Goal: Task Accomplishment & Management: Manage account settings

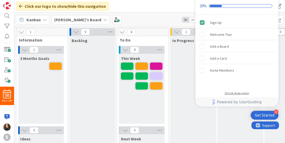
click at [241, 93] on div "Do not show again" at bounding box center [237, 93] width 24 height 4
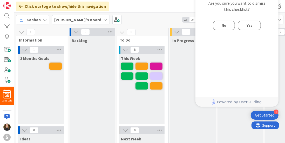
click at [238, 25] on div "No Yes" at bounding box center [237, 25] width 48 height 9
click at [243, 26] on button "Yes" at bounding box center [249, 25] width 23 height 9
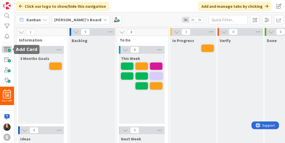
click at [9, 49] on span at bounding box center [7, 50] width 10 height 8
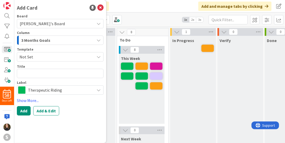
click at [48, 41] on span "3 Months Goals" at bounding box center [35, 40] width 29 height 7
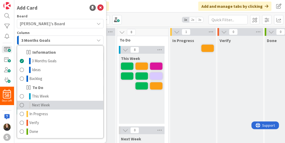
click at [36, 104] on span "Next Week" at bounding box center [41, 105] width 18 height 6
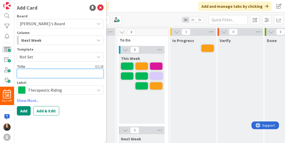
click at [35, 71] on textarea at bounding box center [60, 73] width 87 height 9
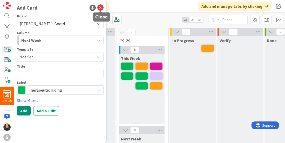
click at [100, 6] on icon at bounding box center [100, 8] width 6 height 6
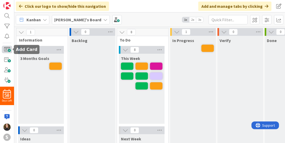
click at [6, 48] on span at bounding box center [7, 50] width 10 height 8
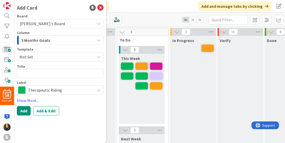
click at [30, 43] on span "3 Months Goals" at bounding box center [35, 40] width 29 height 7
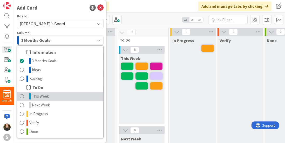
click at [43, 98] on span "This Week" at bounding box center [40, 96] width 17 height 6
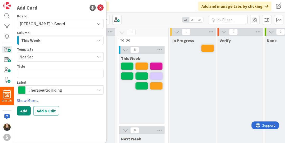
click at [35, 68] on div "Title 0 / 128" at bounding box center [60, 66] width 87 height 5
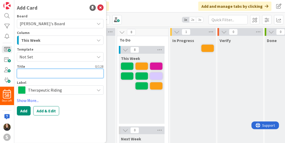
click at [29, 71] on textarea at bounding box center [60, 73] width 87 height 9
type textarea "x"
type textarea "M"
type textarea "x"
type textarea "Mo"
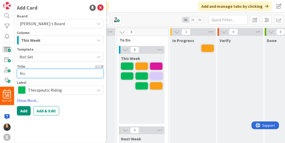
type textarea "x"
type textarea "Mon"
type textarea "x"
type textarea "Moni"
type textarea "x"
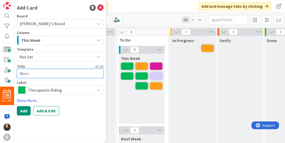
type textarea "Monit"
type textarea "x"
type textarea "Monito"
type textarea "x"
type textarea "Monitor"
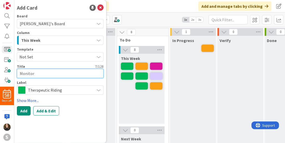
type textarea "x"
type textarea "Monitor"
type textarea "x"
type textarea "Monitor W"
type textarea "x"
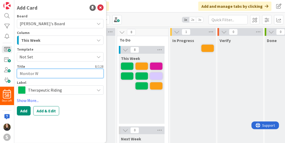
type textarea "Monitor Wa"
type textarea "x"
type textarea "Monitor Wai"
type textarea "x"
type textarea "Monitor Wait"
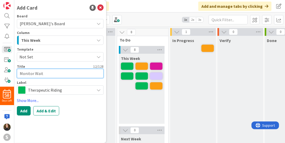
type textarea "x"
type textarea "Monitor Waiti"
type textarea "x"
type textarea "Monitor Wait"
type textarea "x"
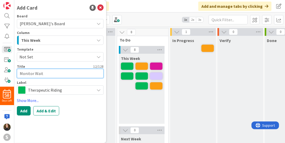
type textarea "Monitor Waitl"
type textarea "x"
type textarea "Monitor Waitli"
type textarea "x"
type textarea "Monitor Waitlis"
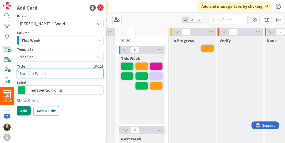
type textarea "x"
type textarea "Monitor Waitlist"
type textarea "x"
type textarea "Monitor Waitlist"
type textarea "x"
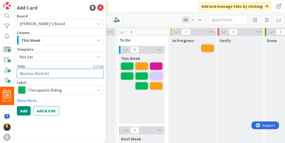
type textarea "Monitor Waitlist a"
type textarea "x"
type textarea "Monitor Waitlist an"
type textarea "x"
type textarea "Monitor Waitlist and"
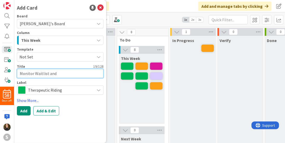
type textarea "x"
type textarea "Monitor Waitlist and"
type textarea "x"
type textarea "Monitor Waitlist and C"
type textarea "x"
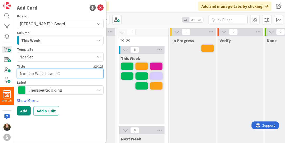
type textarea "Monitor Waitlist and"
type textarea "x"
type textarea "Monitor Waitlist and"
type textarea "x"
type textarea "Monitor Waitlist an"
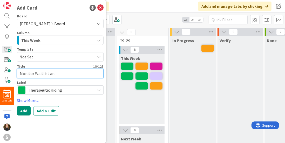
type textarea "x"
type textarea "Monitor Waitlist a"
type textarea "x"
type textarea "Monitor Waitlist"
type textarea "x"
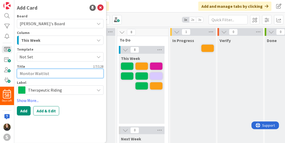
type textarea "Monitor Waitlist"
type textarea "x"
type textarea "Monitor Waitlis"
type textarea "x"
type textarea "Monitor Waitli"
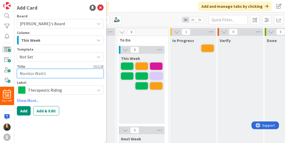
type textarea "x"
type textarea "Monitor Waitl"
type textarea "x"
type textarea "Monitor Wait"
type textarea "x"
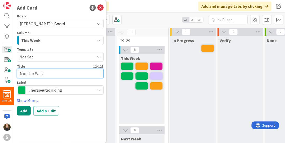
type textarea "Monitor Wai"
type textarea "x"
type textarea "Monitor Wa"
type textarea "x"
type textarea "Monitor W"
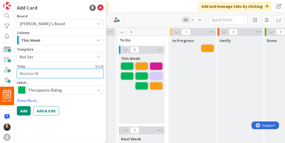
type textarea "x"
type textarea "Monitor"
type textarea "x"
type textarea "Monitor W"
type textarea "x"
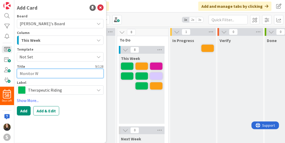
type textarea "Monitor"
type textarea "x"
type textarea "Monitor w"
type textarea "x"
type textarea "Monitor wa"
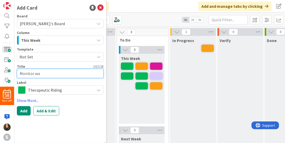
type textarea "x"
type textarea "Monitor wai"
type textarea "x"
type textarea "Monitor wait"
type textarea "x"
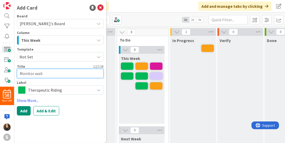
type textarea "Monitor waitl"
type textarea "x"
type textarea "Monitor waitli"
type textarea "x"
type textarea "Monitor waitlis"
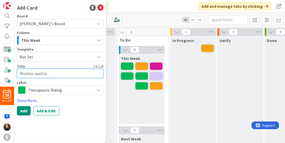
type textarea "x"
type textarea "Monitor waitlist"
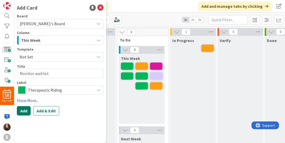
click at [28, 110] on button "Add" at bounding box center [24, 110] width 14 height 9
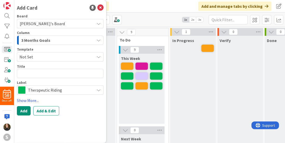
click at [57, 39] on div "3 Months Goals" at bounding box center [57, 40] width 75 height 8
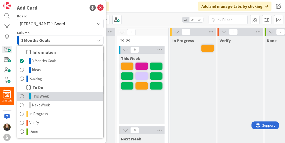
click at [45, 98] on span "This Week" at bounding box center [40, 96] width 17 height 6
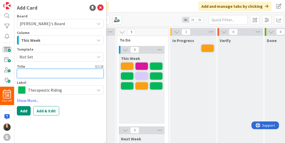
click at [23, 74] on textarea at bounding box center [60, 73] width 87 height 9
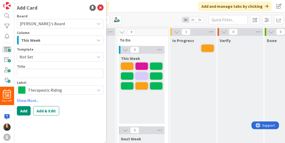
click at [103, 4] on div "Add Card" at bounding box center [60, 8] width 87 height 8
click at [99, 7] on icon at bounding box center [100, 8] width 6 height 6
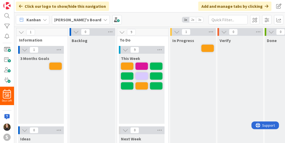
click at [71, 20] on b "[PERSON_NAME]'s Board" at bounding box center [77, 19] width 47 height 5
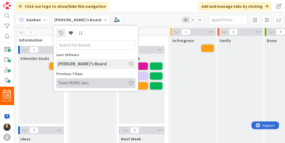
click at [75, 87] on div "Team MANE-iacs" at bounding box center [95, 83] width 79 height 10
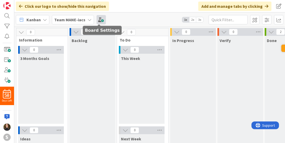
click at [98, 21] on span at bounding box center [101, 19] width 9 height 9
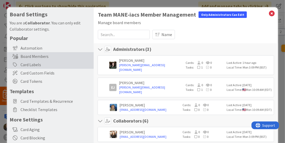
click at [59, 67] on div "Card Labels" at bounding box center [50, 65] width 87 height 8
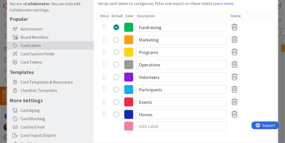
scroll to position [19, 0]
click at [261, 39] on div "Marketing" at bounding box center [186, 40] width 176 height 12
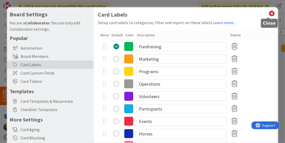
click at [269, 11] on icon at bounding box center [272, 13] width 7 height 7
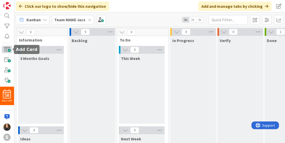
click at [7, 52] on span at bounding box center [7, 50] width 10 height 8
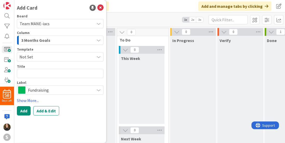
click at [97, 8] on div "Add Card" at bounding box center [60, 8] width 87 height 8
click at [97, 7] on div "Add Card" at bounding box center [60, 8] width 87 height 8
click at [99, 7] on icon at bounding box center [100, 8] width 6 height 6
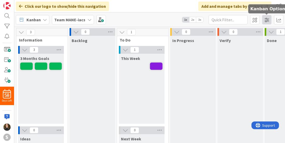
click at [266, 21] on span at bounding box center [266, 19] width 9 height 9
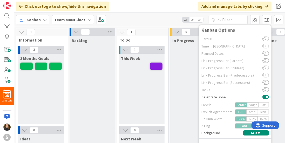
scroll to position [34, 0]
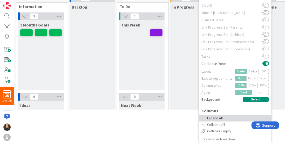
click at [217, 116] on div "Expand All" at bounding box center [235, 118] width 73 height 6
click at [199, 116] on div "Expand All" at bounding box center [235, 118] width 73 height 6
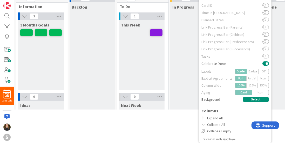
click at [175, 87] on div "In Progress" at bounding box center [193, 87] width 46 height 171
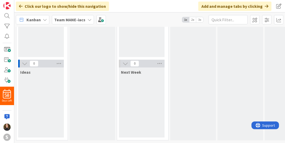
scroll to position [0, 0]
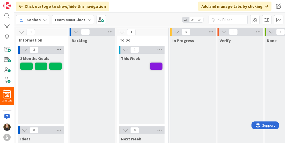
click at [56, 48] on icon at bounding box center [59, 50] width 7 height 8
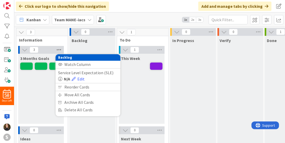
click at [56, 48] on icon at bounding box center [59, 50] width 7 height 8
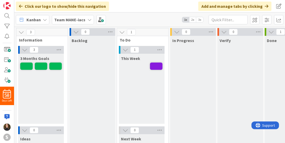
click at [195, 20] on span "2x" at bounding box center [192, 19] width 7 height 5
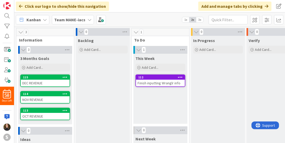
click at [202, 19] on span "3x" at bounding box center [199, 19] width 7 height 5
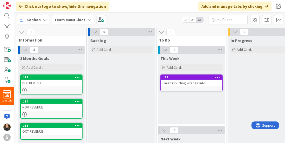
click at [195, 19] on span "2x" at bounding box center [192, 19] width 7 height 5
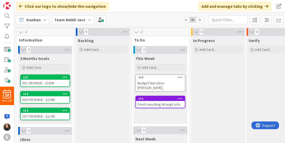
click at [153, 87] on div "Budget Narrative- [PERSON_NAME]" at bounding box center [160, 85] width 49 height 11
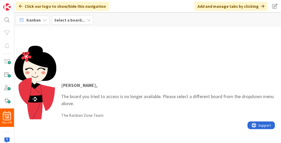
click at [60, 18] on b "Select a board..." at bounding box center [69, 19] width 30 height 5
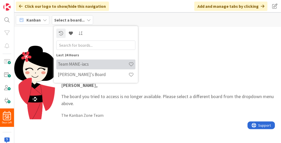
click at [70, 67] on div "Team MANE-iacs" at bounding box center [95, 64] width 79 height 10
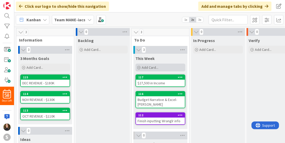
click at [151, 67] on span "Add Card..." at bounding box center [150, 67] width 17 height 5
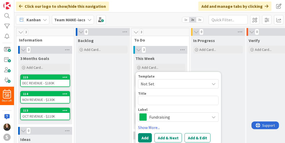
click at [111, 90] on div "Backlog Add Card..." at bounding box center [103, 124] width 54 height 177
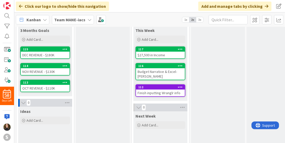
scroll to position [29, 0]
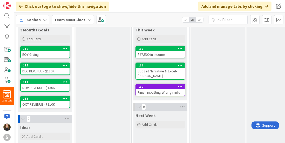
click at [167, 94] on div "Finish inputting Wranglr info" at bounding box center [160, 92] width 49 height 7
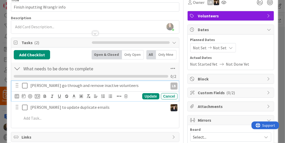
click at [45, 84] on p "[PERSON_NAME] go through and remove inactive volunteers" at bounding box center [98, 86] width 136 height 6
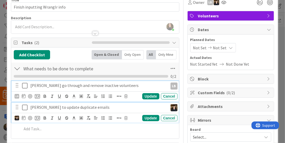
click at [149, 105] on p "[PERSON_NAME] to update duplicate emails" at bounding box center [98, 107] width 136 height 6
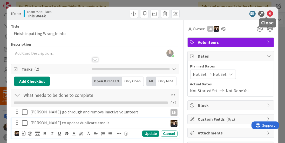
click at [268, 11] on icon at bounding box center [270, 14] width 6 height 6
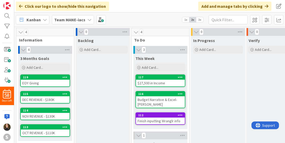
click at [70, 18] on b "Team MANE-iacs" at bounding box center [69, 19] width 31 height 5
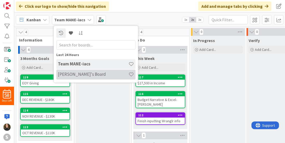
click at [74, 76] on h4 "[PERSON_NAME]'s Board" at bounding box center [93, 74] width 71 height 5
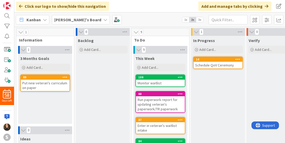
click at [151, 67] on span "Add Card..." at bounding box center [150, 67] width 17 height 5
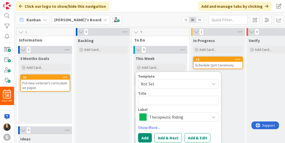
drag, startPoint x: 153, startPoint y: 125, endPoint x: 153, endPoint y: 120, distance: 5.7
click at [153, 120] on div "Template Not Set Title 0 / 128 Label Therapeutic Riding Show More... Add Add & …" at bounding box center [178, 109] width 81 height 68
click at [153, 119] on span "Therapeutic Riding" at bounding box center [178, 117] width 58 height 7
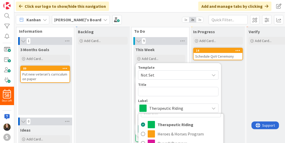
scroll to position [9, 0]
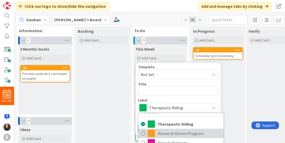
click at [146, 134] on link "Heroes & Horses Program" at bounding box center [180, 133] width 85 height 9
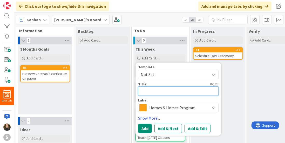
click at [154, 92] on textarea at bounding box center [178, 91] width 81 height 9
type textarea "x"
type textarea "C"
type textarea "x"
type textarea "Co"
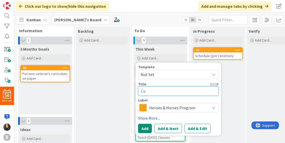
type textarea "x"
type textarea "Con"
type textarea "x"
type textarea "Cont"
type textarea "x"
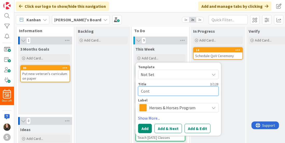
type textarea "Conta"
type textarea "x"
type textarea "Contac"
type textarea "x"
type textarea "Contact"
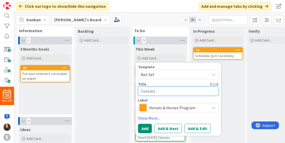
type textarea "x"
type textarea "Contact N"
type textarea "x"
type textarea "Contact Ne"
type textarea "x"
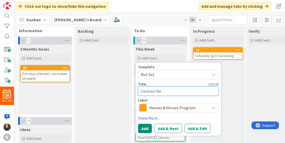
type textarea "Contact Nei"
type textarea "x"
type textarea "Contact [PERSON_NAME]"
type textarea "x"
type textarea "Contact [PERSON_NAME]"
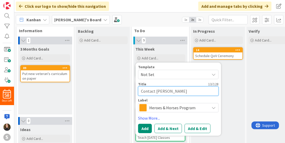
type textarea "x"
type textarea "Contact [PERSON_NAME]"
type textarea "x"
type textarea "Contact [PERSON_NAME] ab"
type textarea "x"
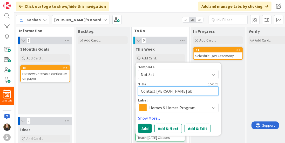
type textarea "Contact [PERSON_NAME]"
type textarea "x"
type textarea "Contact [PERSON_NAME]"
type textarea "x"
type textarea "Contact [PERSON_NAME] about"
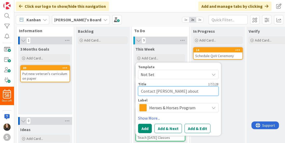
type textarea "x"
type textarea "Contact [PERSON_NAME] about"
type textarea "x"
type textarea "Contact [PERSON_NAME] about a"
type textarea "x"
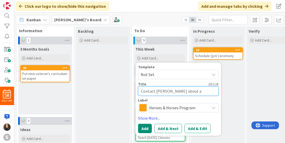
type textarea "Contact [PERSON_NAME] about at"
type textarea "x"
type textarea "Contact [PERSON_NAME] about att"
type textarea "x"
type textarea "Contact [PERSON_NAME] about atte"
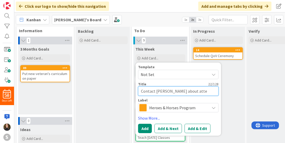
type textarea "x"
type textarea "Contact [PERSON_NAME] about attend"
type textarea "x"
type textarea "Contact [PERSON_NAME] about attenda"
type textarea "x"
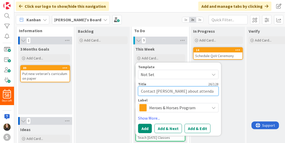
type textarea "Contact [PERSON_NAME] about attendan"
type textarea "x"
type textarea "Contact [PERSON_NAME] about attendanc"
type textarea "x"
type textarea "Contact [PERSON_NAME] about attendance"
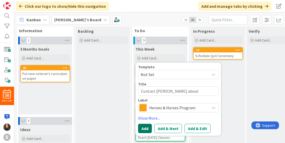
click at [145, 128] on button "Add" at bounding box center [145, 128] width 14 height 9
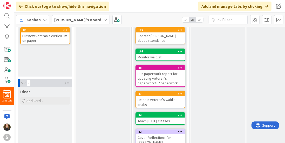
scroll to position [0, 0]
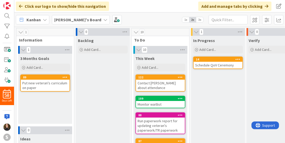
click at [64, 23] on div "[PERSON_NAME]'s Board" at bounding box center [81, 19] width 58 height 9
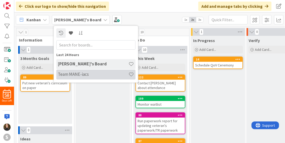
click at [70, 74] on h4 "Team MANE-iacs" at bounding box center [93, 74] width 71 height 5
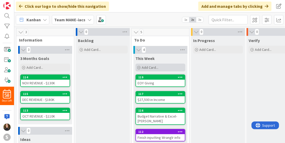
click at [138, 68] on icon at bounding box center [138, 67] width 3 height 3
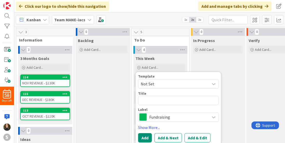
click at [168, 18] on div "Kanban Team MANE-iacs 1x 2x 3x" at bounding box center [149, 19] width 271 height 14
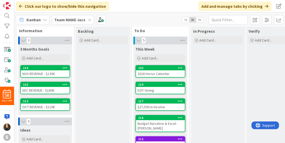
scroll to position [10, 0]
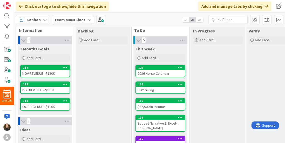
click at [147, 70] on div "2026 Horse Calendar" at bounding box center [160, 73] width 49 height 7
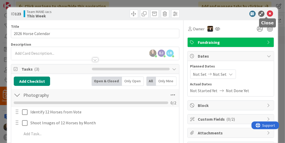
click at [267, 12] on icon at bounding box center [270, 14] width 6 height 6
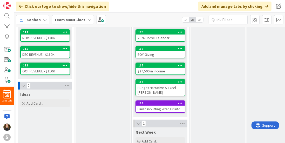
click at [158, 37] on div "2026 Horse Calendar" at bounding box center [160, 38] width 49 height 7
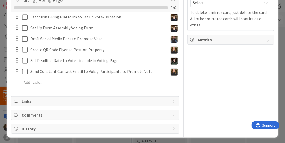
scroll to position [161, 0]
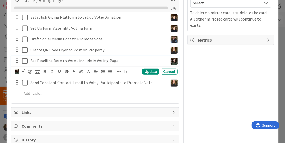
click at [22, 59] on icon at bounding box center [24, 61] width 5 height 6
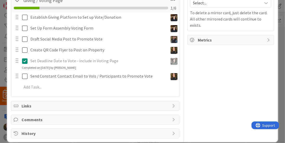
click at [143, 65] on div "Set Deadline Date to Vote - include in Voting Page Update Cancel Completed on […" at bounding box center [94, 63] width 167 height 14
click at [131, 62] on p "Set Deadline Date to Vote - include in Voting Page" at bounding box center [98, 61] width 136 height 6
click at [24, 59] on icon at bounding box center [24, 61] width 5 height 6
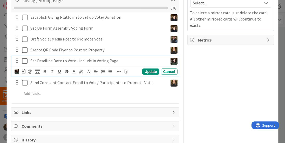
click at [123, 58] on p "Set Deadline Date to Vote - include in Voting Page" at bounding box center [98, 61] width 136 height 6
click at [142, 69] on div "Update" at bounding box center [150, 72] width 17 height 6
click at [24, 60] on icon at bounding box center [24, 61] width 5 height 6
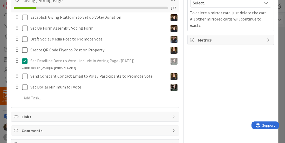
click at [24, 59] on icon at bounding box center [24, 61] width 5 height 6
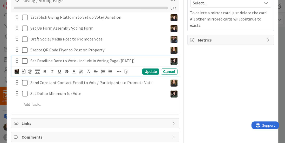
click at [24, 59] on icon at bounding box center [24, 61] width 5 height 6
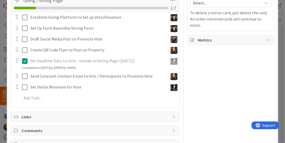
drag, startPoint x: 216, startPoint y: 83, endPoint x: 232, endPoint y: 104, distance: 26.6
click at [232, 104] on div "Owner LB + 2 Fundraising Dates Planned Dates Not Set Not Set Actual Dates Not S…" at bounding box center [231, 4] width 87 height 290
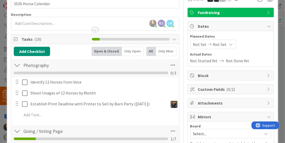
scroll to position [0, 0]
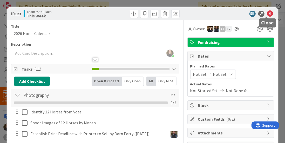
click at [269, 14] on icon at bounding box center [270, 14] width 6 height 6
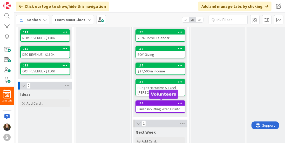
click at [165, 106] on div "Finish inputting Wranglr info" at bounding box center [160, 109] width 49 height 7
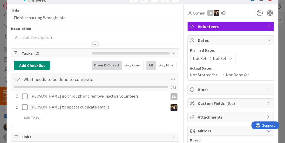
scroll to position [16, 0]
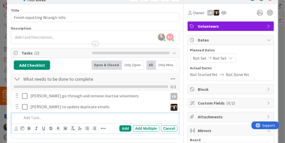
click at [36, 117] on p at bounding box center [99, 118] width 154 height 6
click at [90, 7] on div "Title 29 / 128 Finish inputting Wranglr info Description [PERSON_NAME] just joi…" at bounding box center [95, 96] width 168 height 185
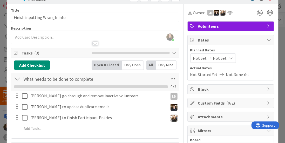
scroll to position [0, 0]
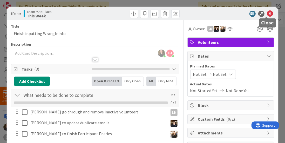
click at [268, 15] on icon at bounding box center [270, 14] width 6 height 6
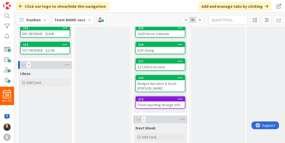
scroll to position [88, 0]
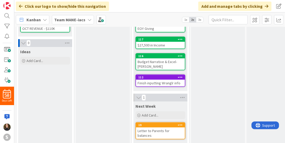
click at [149, 80] on div "Finish inputting Wranglr info" at bounding box center [160, 83] width 49 height 7
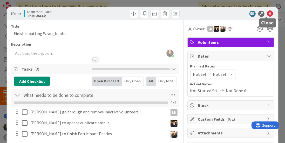
click at [267, 14] on icon at bounding box center [270, 14] width 6 height 6
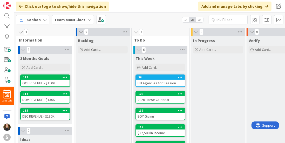
click at [88, 17] on div "Team MANE-iacs" at bounding box center [73, 19] width 42 height 9
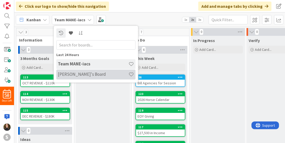
click at [73, 75] on h4 "[PERSON_NAME]'s Board" at bounding box center [93, 74] width 71 height 5
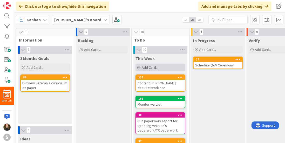
click at [145, 68] on span "Add Card..." at bounding box center [150, 67] width 17 height 5
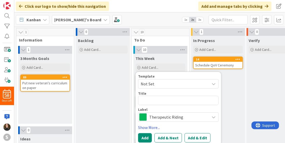
click at [151, 116] on span "Therapeutic Riding" at bounding box center [178, 117] width 58 height 7
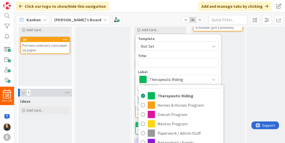
scroll to position [80, 0]
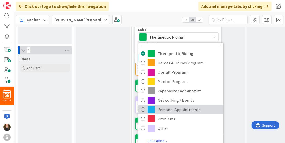
click at [165, 113] on link "Personal Appointments" at bounding box center [180, 109] width 85 height 9
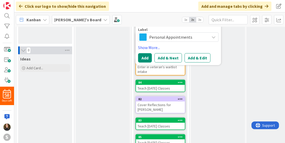
click at [166, 37] on span "Personal Appointments" at bounding box center [178, 37] width 58 height 7
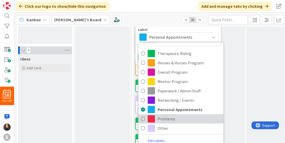
click at [158, 117] on span "Problems" at bounding box center [189, 119] width 63 height 8
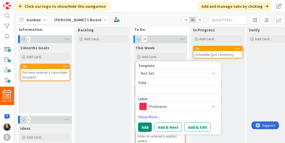
scroll to position [0, 0]
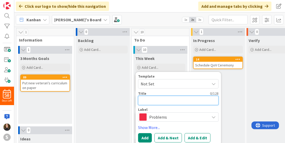
click at [152, 103] on textarea at bounding box center [178, 100] width 81 height 9
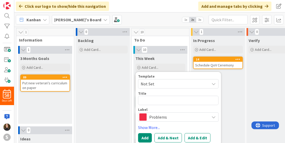
click at [157, 85] on span "Not Set" at bounding box center [173, 84] width 65 height 7
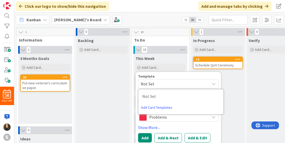
click at [150, 85] on span "Not Set" at bounding box center [173, 84] width 65 height 7
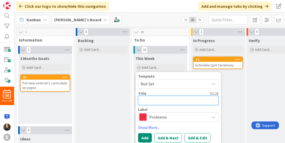
click at [147, 97] on textarea at bounding box center [178, 100] width 81 height 9
type textarea "x"
type textarea "C"
type textarea "x"
type textarea "Ca"
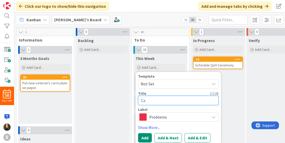
type textarea "x"
type textarea "Cal"
type textarea "x"
type textarea "Call"
type textarea "x"
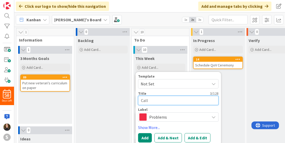
type textarea "Call"
type textarea "x"
type textarea "Call G"
type textarea "x"
type textarea "Call Gr"
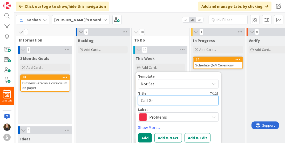
type textarea "x"
type textarea "Call Gra"
type textarea "x"
type textarea "Call Grav"
type textarea "x"
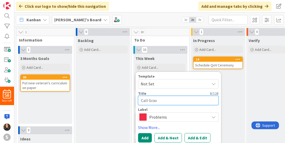
type textarea "Call Gravi"
type textarea "x"
type textarea "Call Gravit"
type textarea "x"
type textarea "Call Gravity"
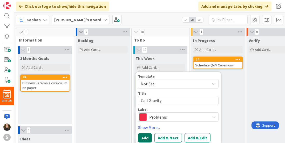
click at [148, 135] on button "Add" at bounding box center [145, 137] width 14 height 9
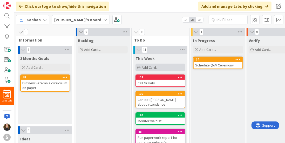
click at [153, 68] on span "Add Card..." at bounding box center [150, 67] width 17 height 5
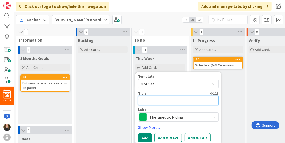
scroll to position [16, 0]
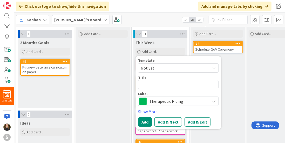
click at [151, 103] on span "Therapeutic Riding" at bounding box center [178, 101] width 58 height 7
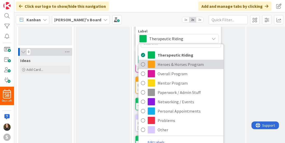
scroll to position [0, 0]
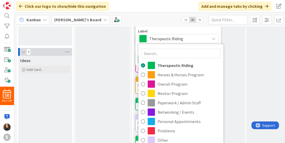
click at [245, 59] on div "1 In Progress Add Card... 14 Schedule QoV Ceremony" at bounding box center [218, 119] width 56 height 339
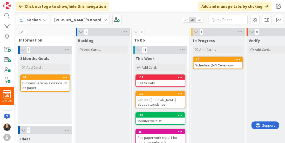
click at [77, 21] on b "[PERSON_NAME]'s Board" at bounding box center [77, 19] width 47 height 5
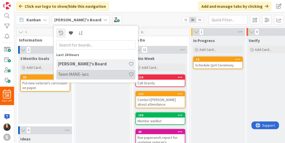
click at [83, 70] on div "Team MANE-iacs" at bounding box center [95, 75] width 79 height 10
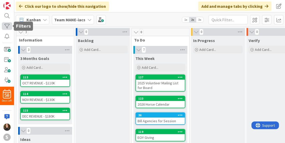
click at [4, 26] on div at bounding box center [7, 26] width 10 height 8
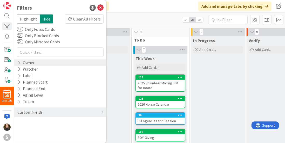
click at [23, 62] on div "Owner" at bounding box center [26, 62] width 18 height 6
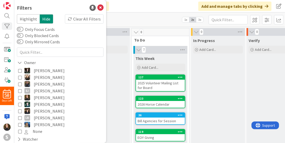
click at [19, 97] on icon at bounding box center [20, 98] width 4 height 4
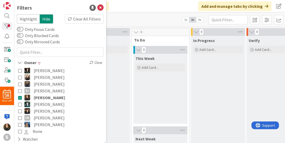
scroll to position [0, 0]
click at [97, 7] on icon at bounding box center [100, 8] width 6 height 6
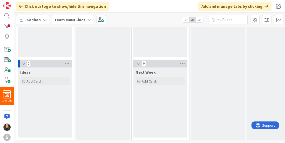
scroll to position [0, 0]
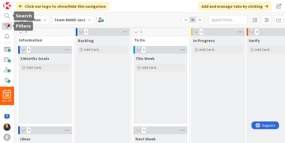
click at [7, 26] on div at bounding box center [7, 26] width 10 height 8
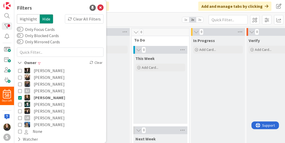
click at [21, 95] on button "[PERSON_NAME]" at bounding box center [60, 97] width 84 height 7
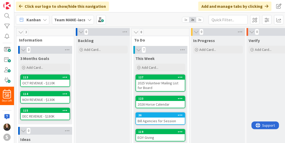
click at [83, 19] on b "Team MANE-iacs" at bounding box center [69, 19] width 31 height 5
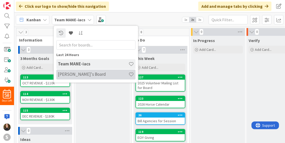
click at [72, 74] on h4 "[PERSON_NAME]'s Board" at bounding box center [93, 74] width 71 height 5
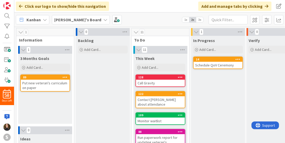
click at [63, 18] on b "[PERSON_NAME]'s Board" at bounding box center [77, 19] width 47 height 5
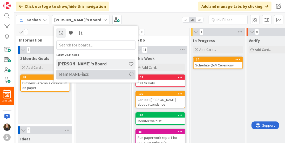
click at [78, 72] on h4 "Team MANE-iacs" at bounding box center [93, 74] width 71 height 5
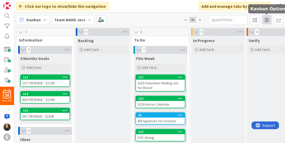
click at [269, 18] on span at bounding box center [266, 19] width 9 height 9
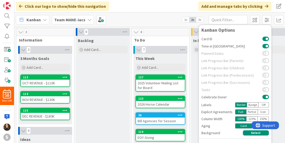
scroll to position [19, 0]
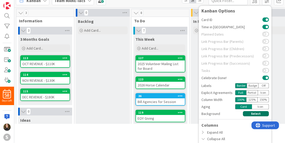
click at [243, 114] on button "Select" at bounding box center [256, 113] width 26 height 5
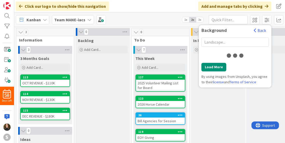
scroll to position [0, 0]
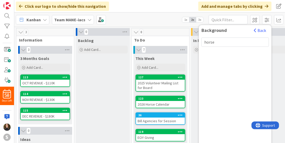
type input "horse"
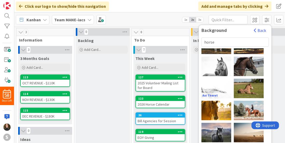
click at [218, 86] on div "Avi Theret" at bounding box center [217, 88] width 30 height 19
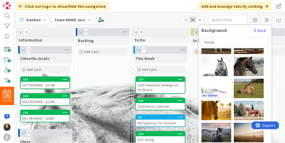
click at [218, 86] on div "Avi Theret" at bounding box center [217, 88] width 30 height 19
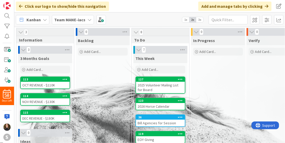
click at [262, 31] on div "0" at bounding box center [274, 32] width 54 height 8
